Goal: Check status

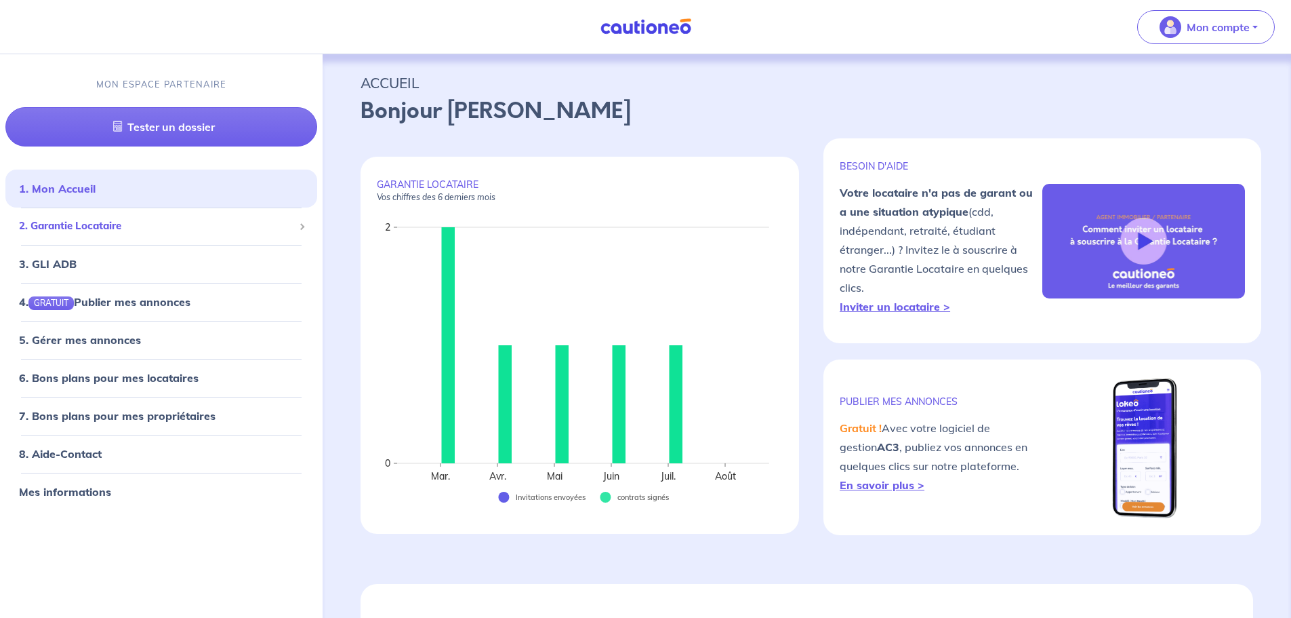
click at [96, 221] on span "2. Garantie Locataire" at bounding box center [156, 226] width 275 height 16
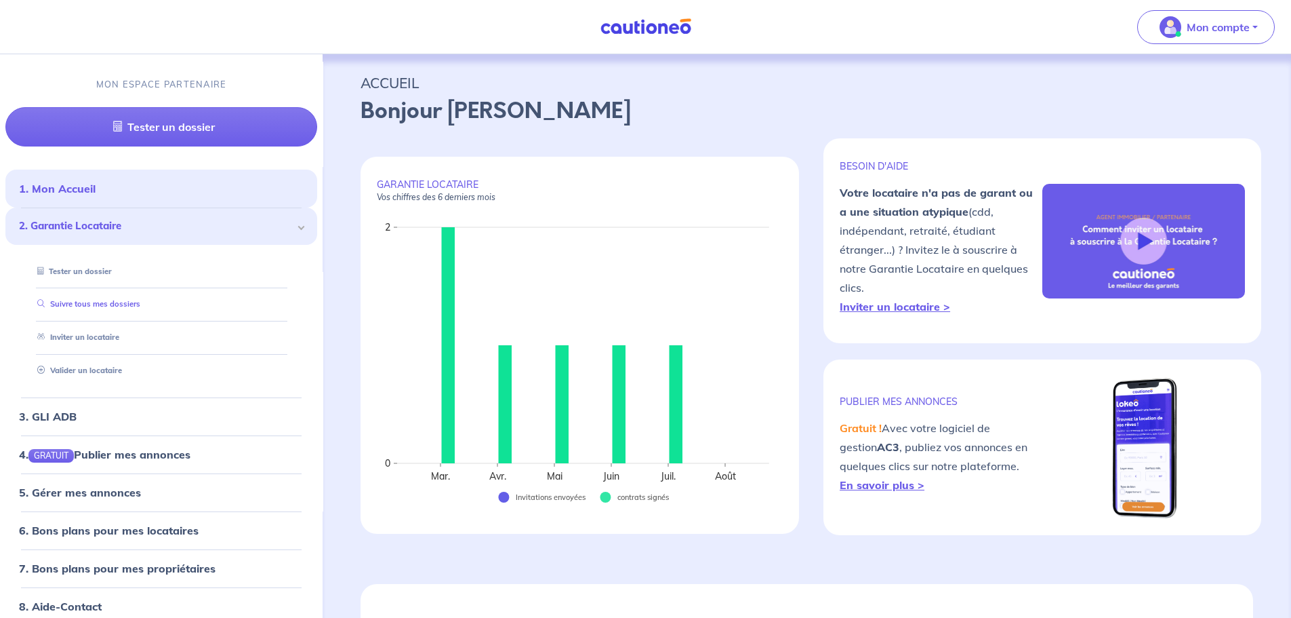
click at [75, 308] on link "Suivre tous mes dossiers" at bounding box center [86, 304] width 108 height 9
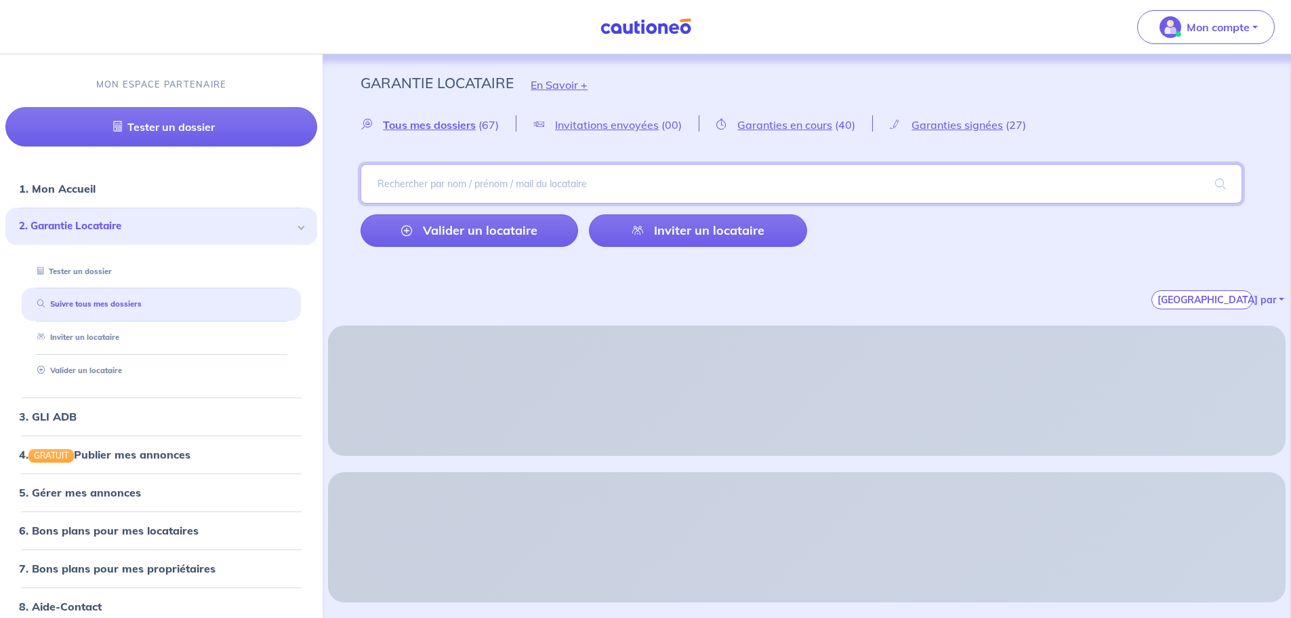
click at [421, 186] on input "search" at bounding box center [802, 183] width 882 height 39
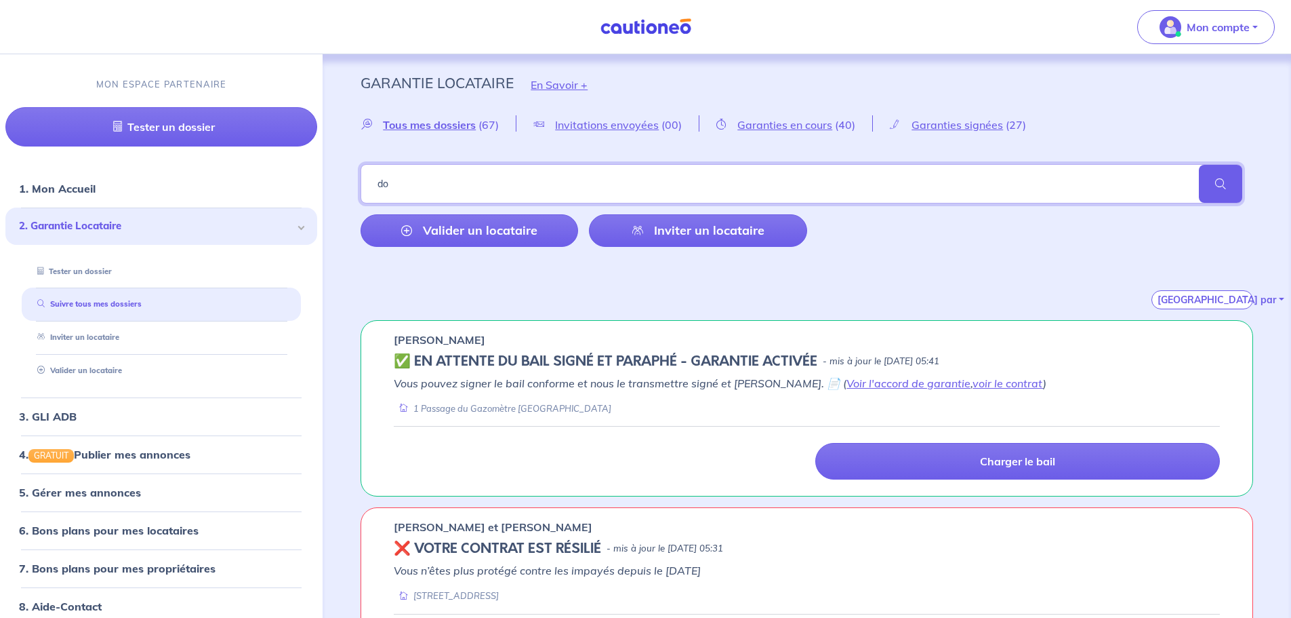
type input "d"
type input "[PERSON_NAME]"
